Goal: Task Accomplishment & Management: Manage account settings

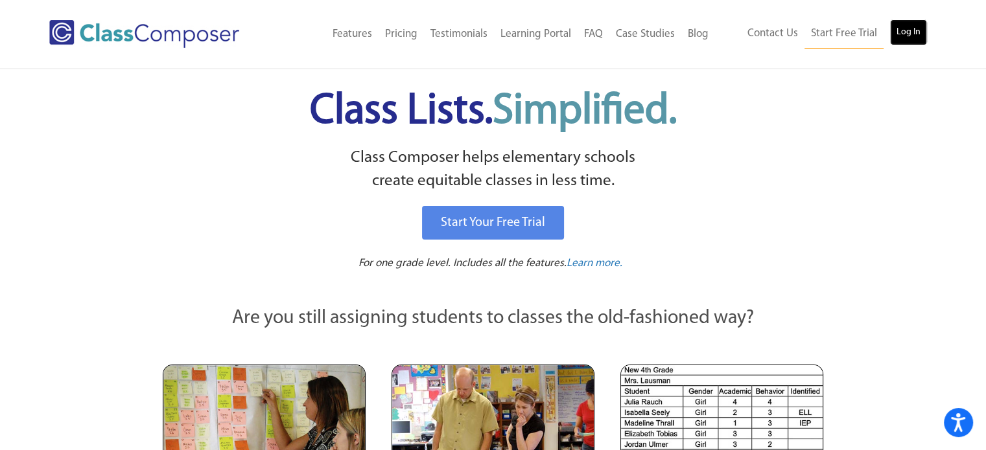
click at [903, 38] on link "Log In" at bounding box center [908, 32] width 37 height 26
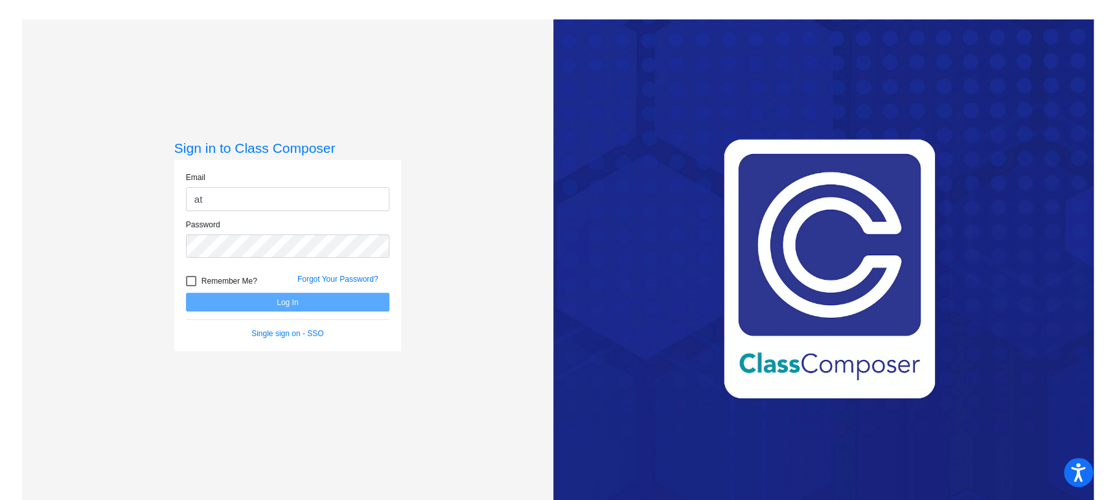
type input "atopper@mbgsd.org"
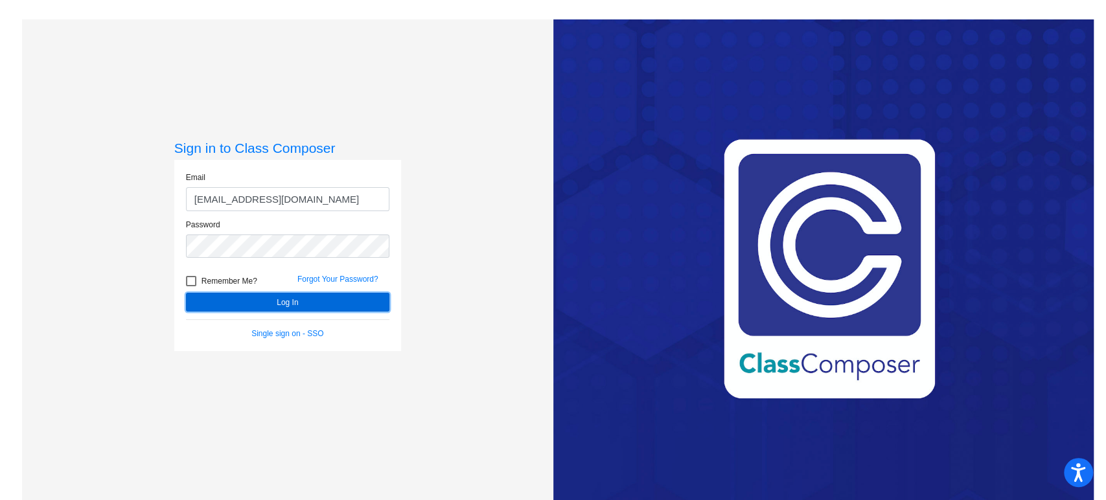
click at [288, 306] on button "Log In" at bounding box center [287, 302] width 203 height 19
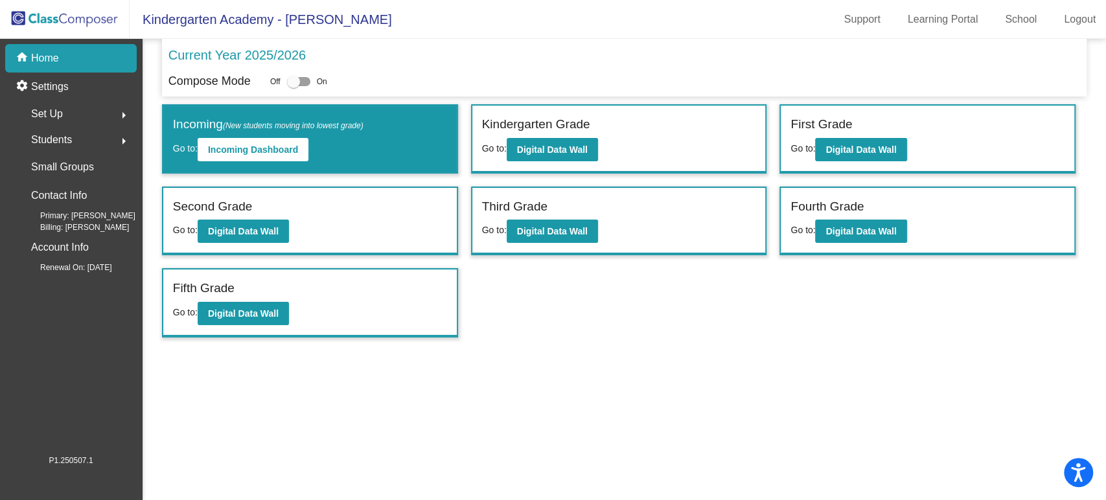
click at [95, 108] on div "Set Up arrow_right" at bounding box center [75, 114] width 124 height 26
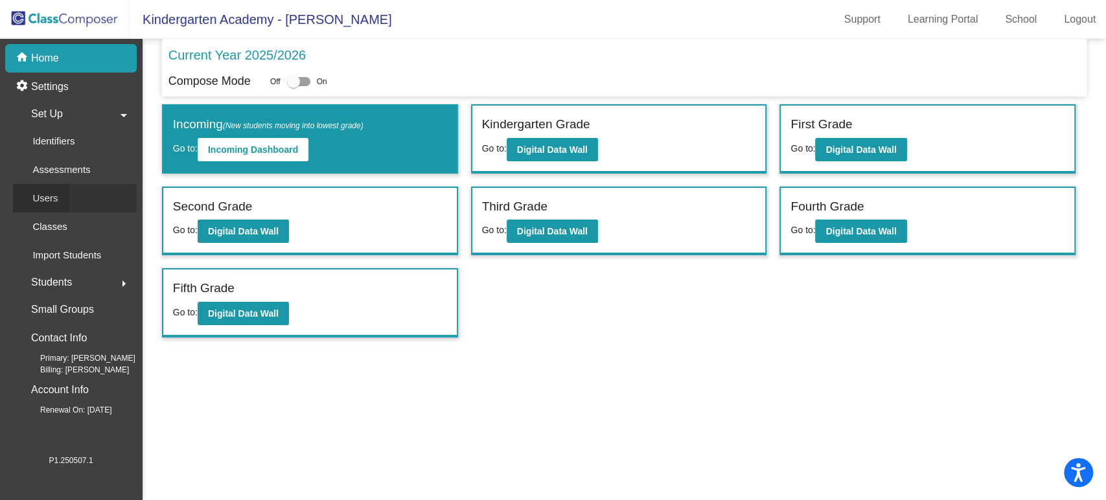
click at [47, 193] on p "Users" at bounding box center [44, 199] width 25 height 16
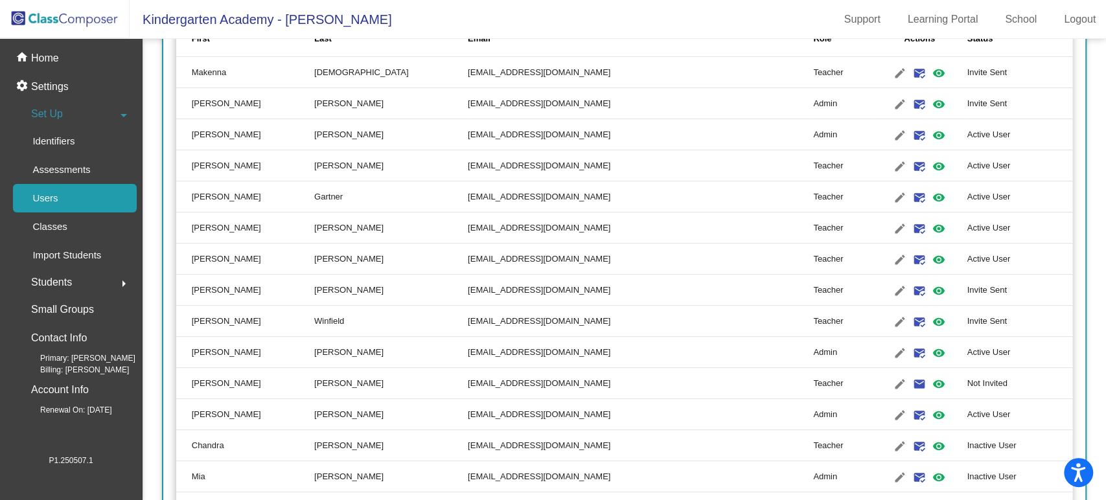
scroll to position [275, 0]
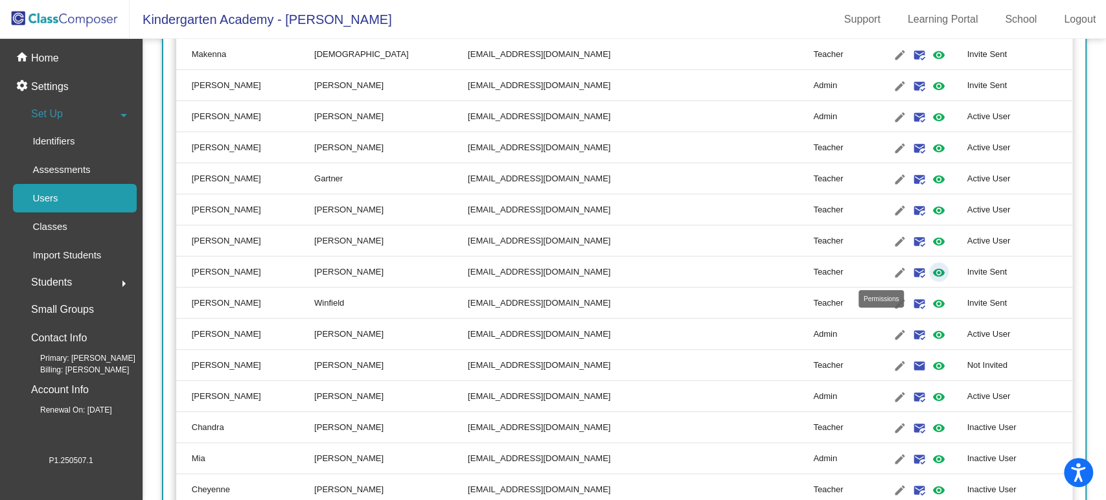
click at [931, 268] on mat-icon "visibility" at bounding box center [939, 273] width 16 height 16
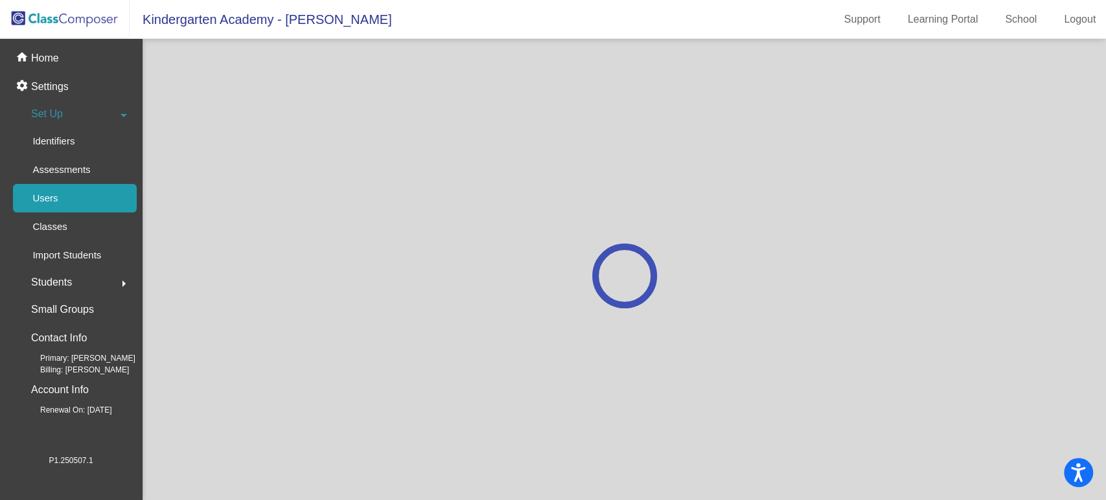
scroll to position [0, 0]
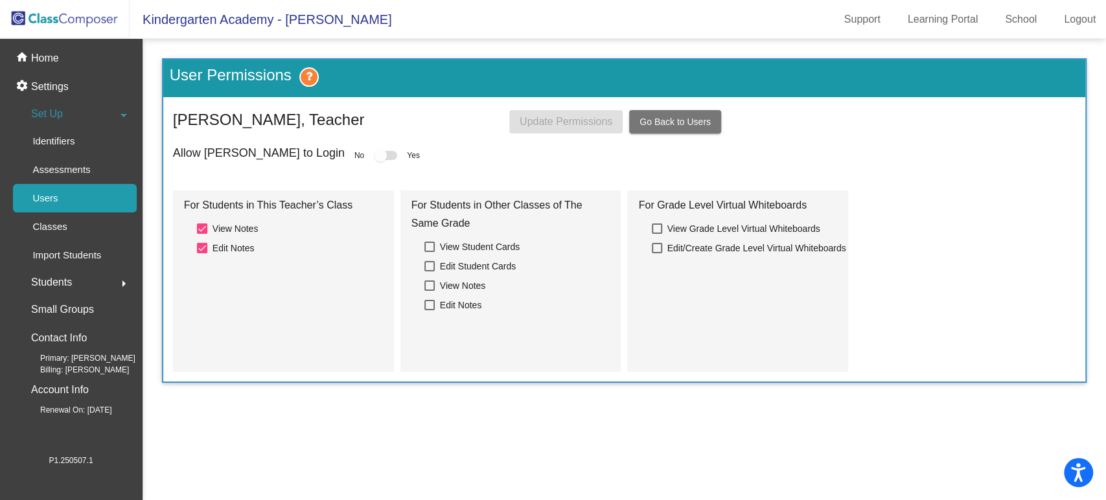
click at [374, 153] on div at bounding box center [380, 155] width 13 height 13
click at [374, 156] on div at bounding box center [380, 155] width 13 height 13
click at [675, 115] on button "Go Back to Users" at bounding box center [675, 121] width 92 height 23
